Goal: Check status: Check status

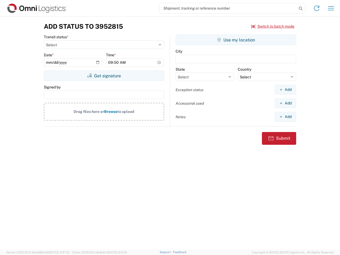
click at [228, 8] on input "search" at bounding box center [228, 8] width 138 height 10
click at [301, 9] on icon at bounding box center [300, 8] width 7 height 7
click at [317, 8] on icon at bounding box center [316, 8] width 9 height 9
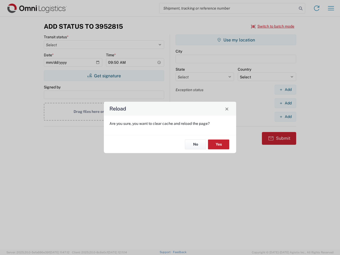
click at [273, 26] on div "Reload Are you sure, you want to clear cache and reload the page? No Yes" at bounding box center [170, 127] width 340 height 255
click at [104, 76] on div "Reload Are you sure, you want to clear cache and reload the page? No Yes" at bounding box center [170, 127] width 340 height 255
click at [236, 40] on div "Reload Are you sure, you want to clear cache and reload the page? No Yes" at bounding box center [170, 127] width 340 height 255
click at [285, 90] on div "Reload Are you sure, you want to clear cache and reload the page? No Yes" at bounding box center [170, 127] width 340 height 255
click at [285, 103] on div "Reload Are you sure, you want to clear cache and reload the page? No Yes" at bounding box center [170, 127] width 340 height 255
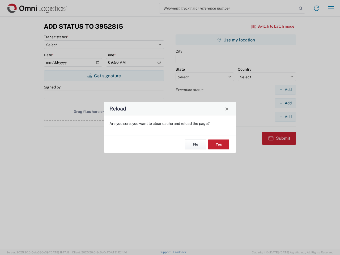
click at [285, 117] on div "Reload Are you sure, you want to clear cache and reload the page? No Yes" at bounding box center [170, 127] width 340 height 255
